Goal: Transaction & Acquisition: Purchase product/service

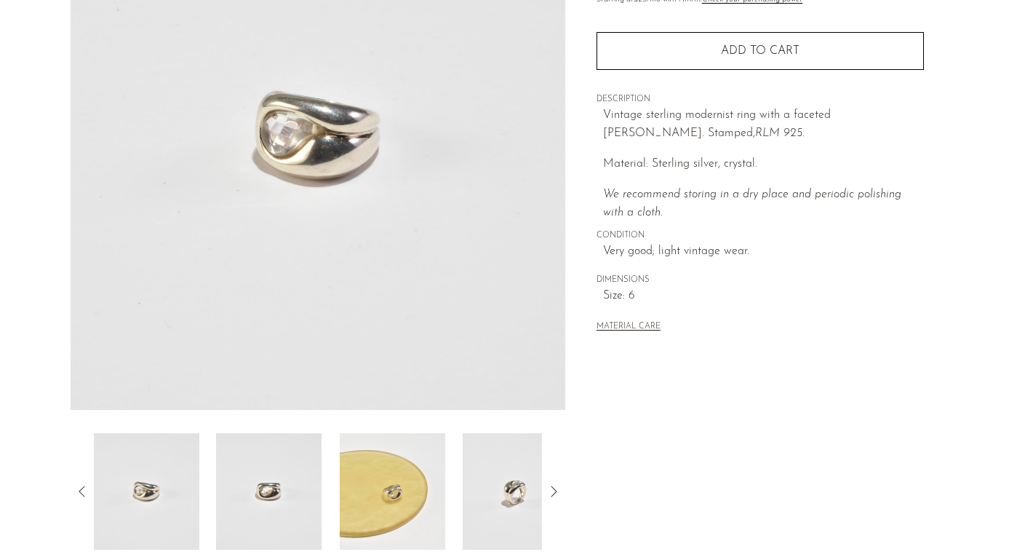
scroll to position [210, 0]
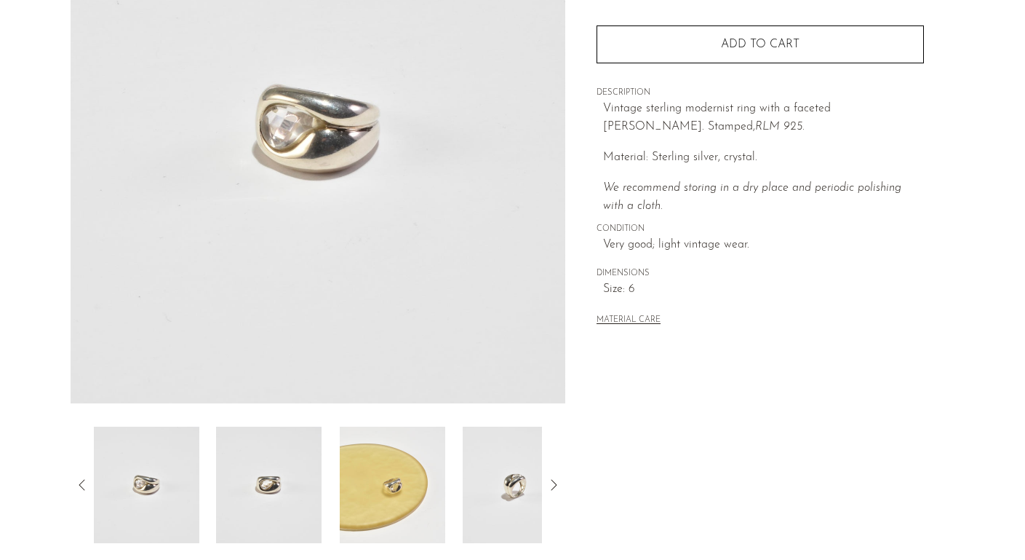
click at [370, 501] on img at bounding box center [393, 484] width 106 height 116
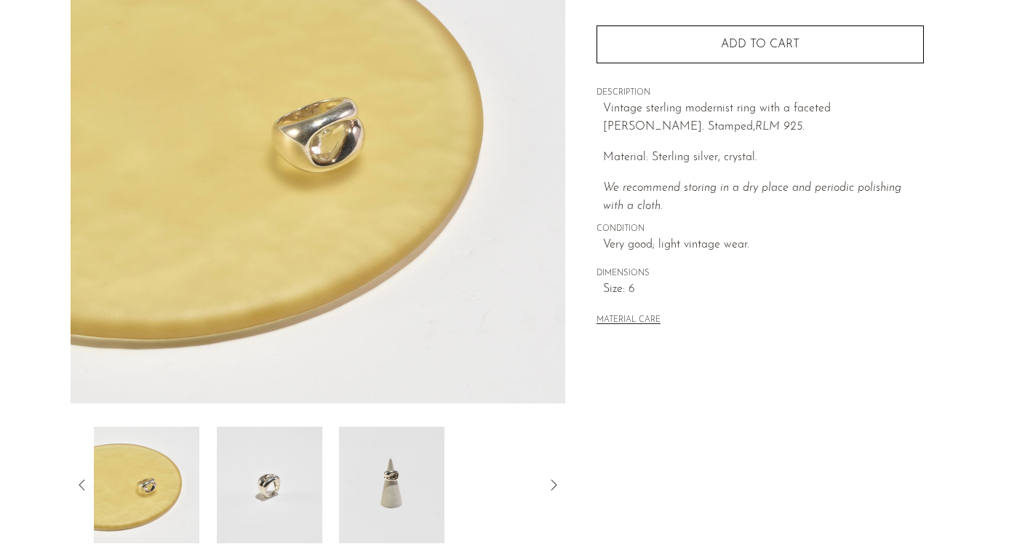
click at [370, 501] on img at bounding box center [393, 484] width 106 height 116
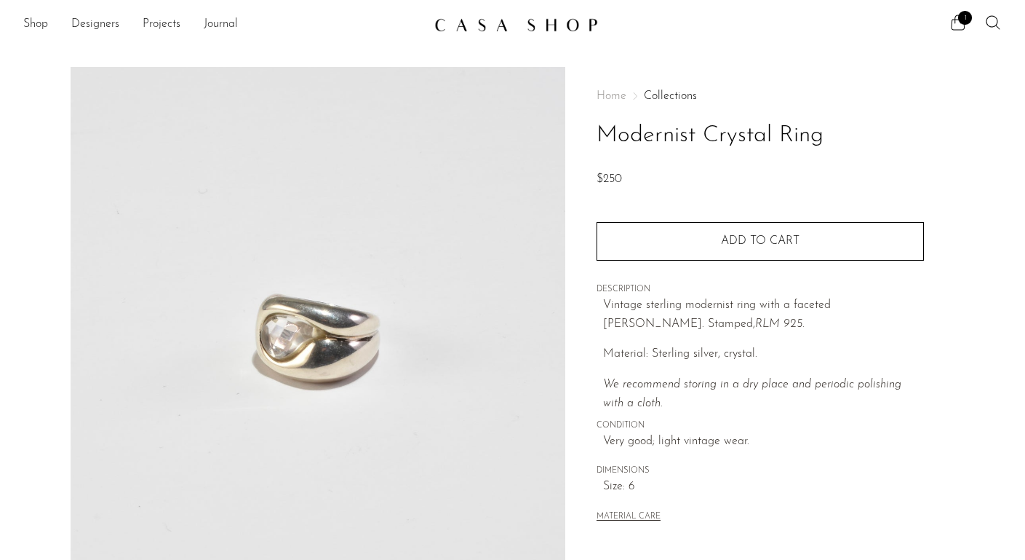
scroll to position [210, 0]
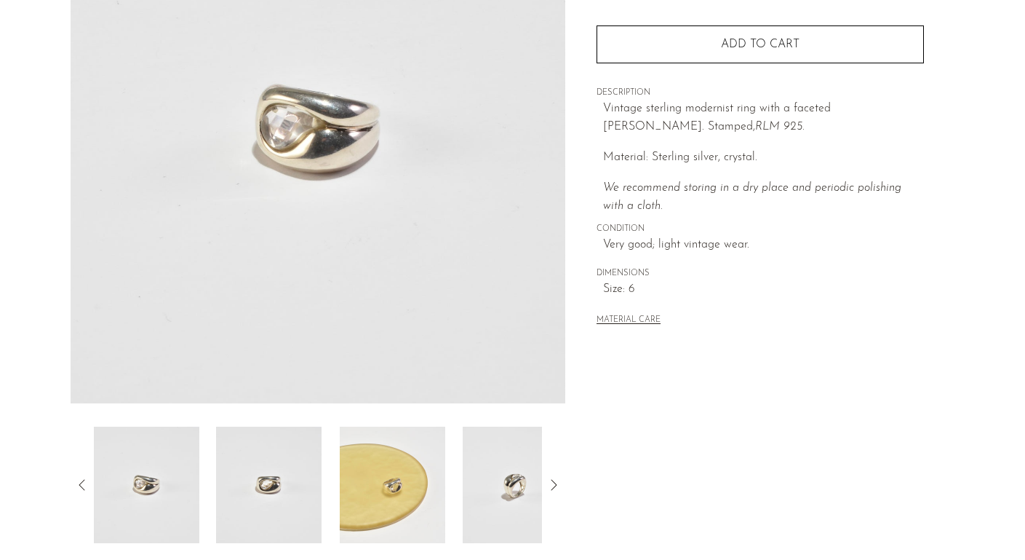
click at [189, 463] on img at bounding box center [147, 484] width 106 height 116
click at [245, 484] on img at bounding box center [269, 484] width 106 height 116
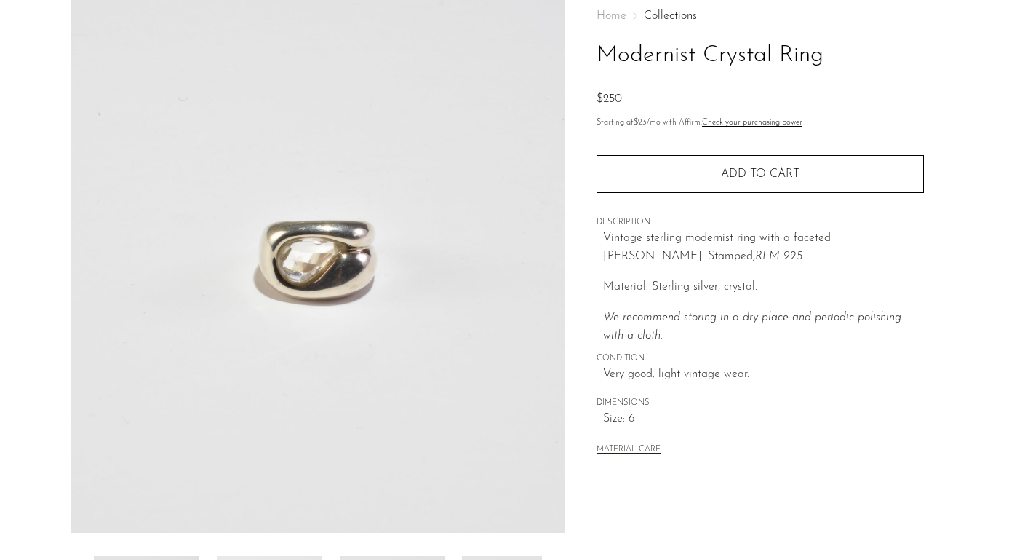
scroll to position [0, 0]
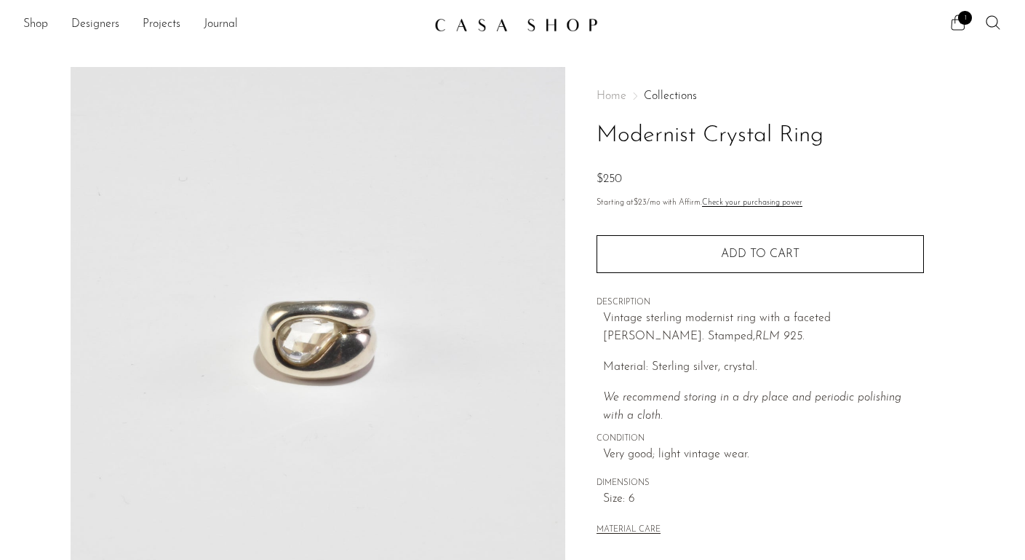
click at [955, 19] on icon at bounding box center [959, 22] width 14 height 15
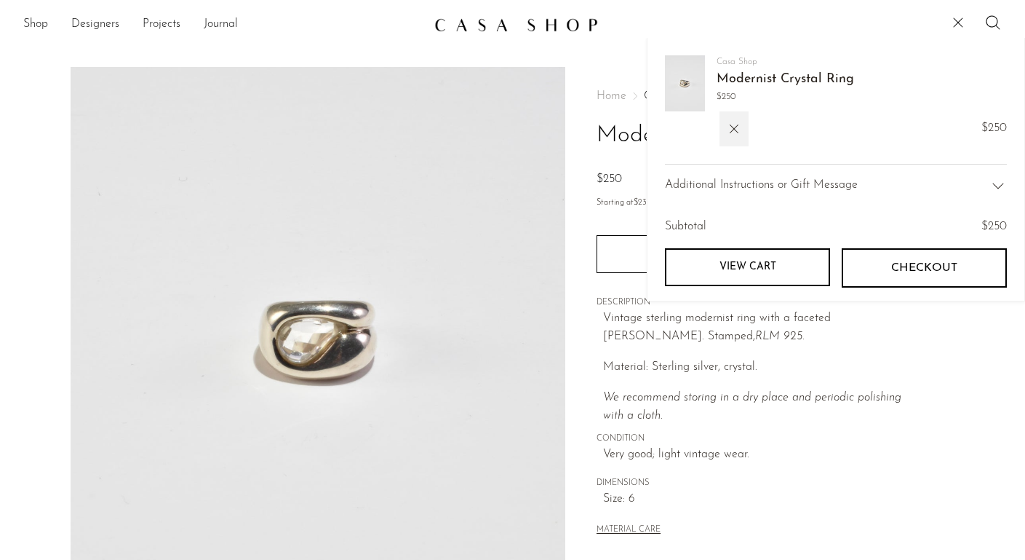
click at [893, 263] on span "Checkout" at bounding box center [925, 268] width 66 height 14
